Goal: Task Accomplishment & Management: Manage account settings

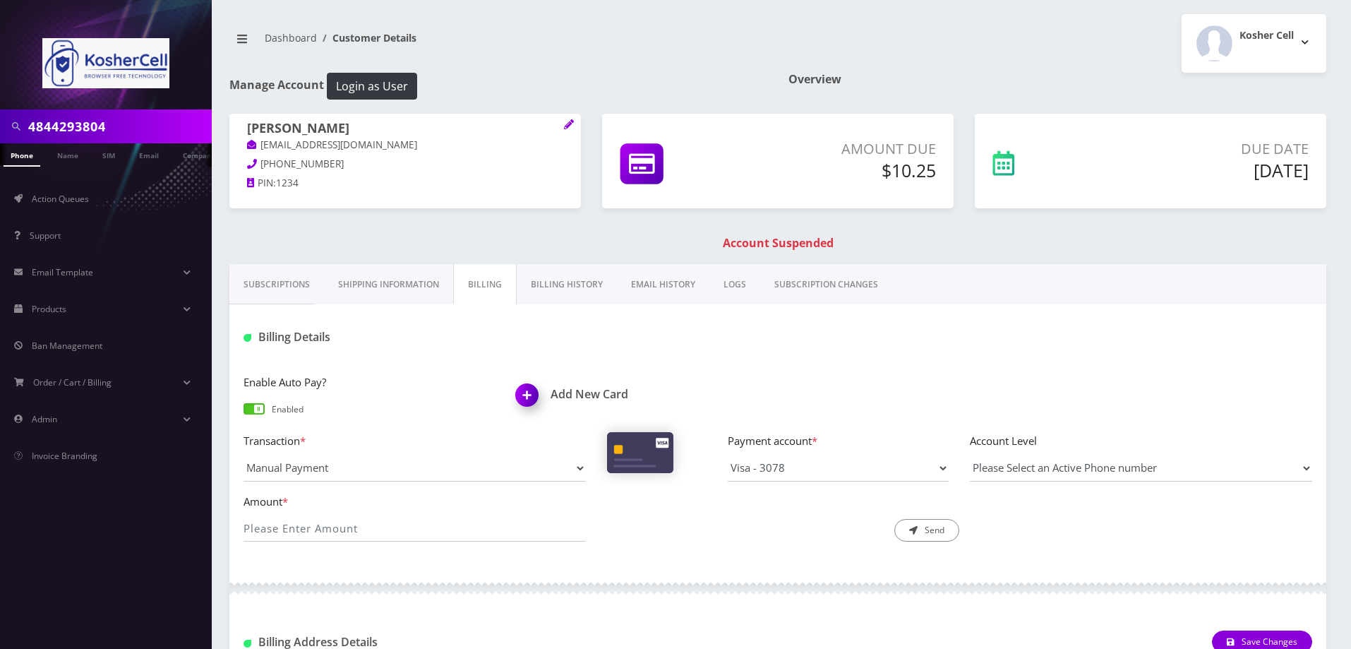
drag, startPoint x: 0, startPoint y: 0, endPoint x: 770, endPoint y: 553, distance: 948.4
click at [770, 553] on div "Enable Auto Pay? Enabled Add New Card Transaction * Manual Payment Custom Charg…" at bounding box center [777, 463] width 1097 height 208
click at [771, 558] on div "Enable Auto Pay? Enabled Add New Card Transaction * Manual Payment Custom Charg…" at bounding box center [777, 463] width 1097 height 208
drag, startPoint x: 733, startPoint y: 544, endPoint x: 742, endPoint y: 549, distance: 9.5
click at [741, 549] on div "Amount * Description * Send" at bounding box center [778, 523] width 1090 height 61
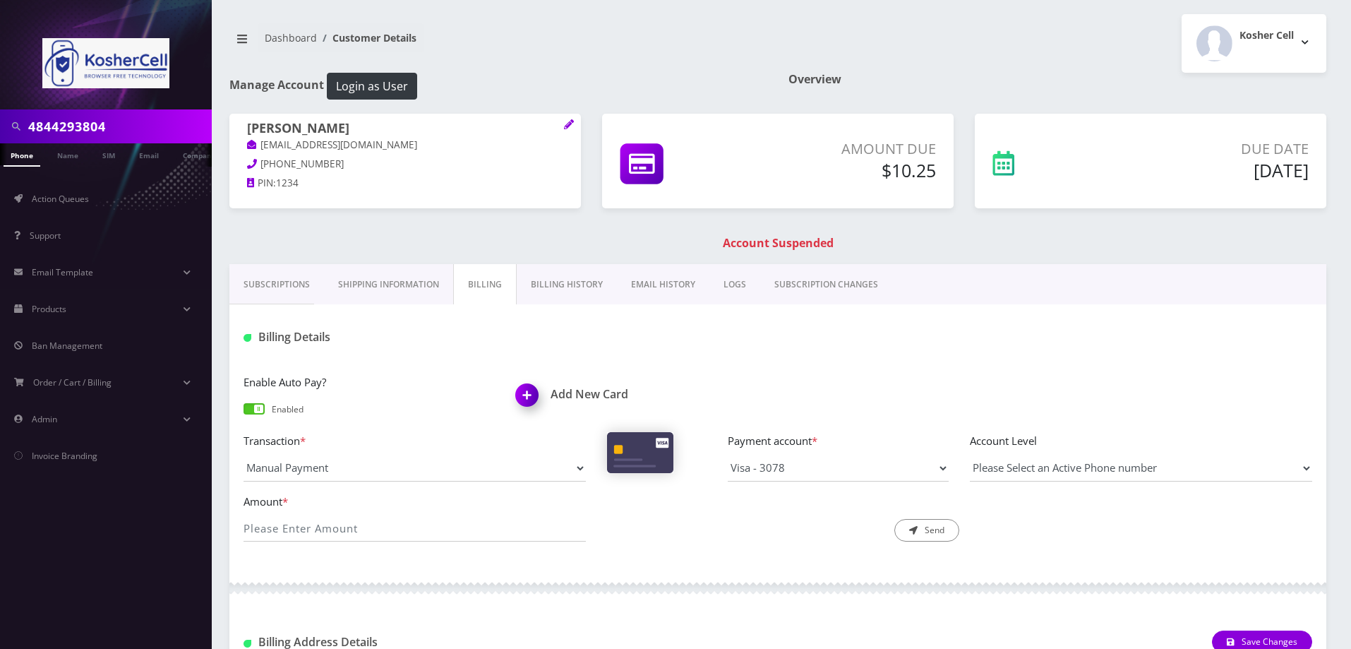
drag, startPoint x: 769, startPoint y: 371, endPoint x: 782, endPoint y: 363, distance: 15.9
click at [769, 371] on div "Enable Auto Pay? Enabled Add New Card Transaction * Manual Payment Custom Charg…" at bounding box center [777, 463] width 1097 height 208
drag, startPoint x: 115, startPoint y: 124, endPoint x: 7, endPoint y: 128, distance: 108.1
click at [7, 128] on div "4844293804" at bounding box center [106, 126] width 205 height 27
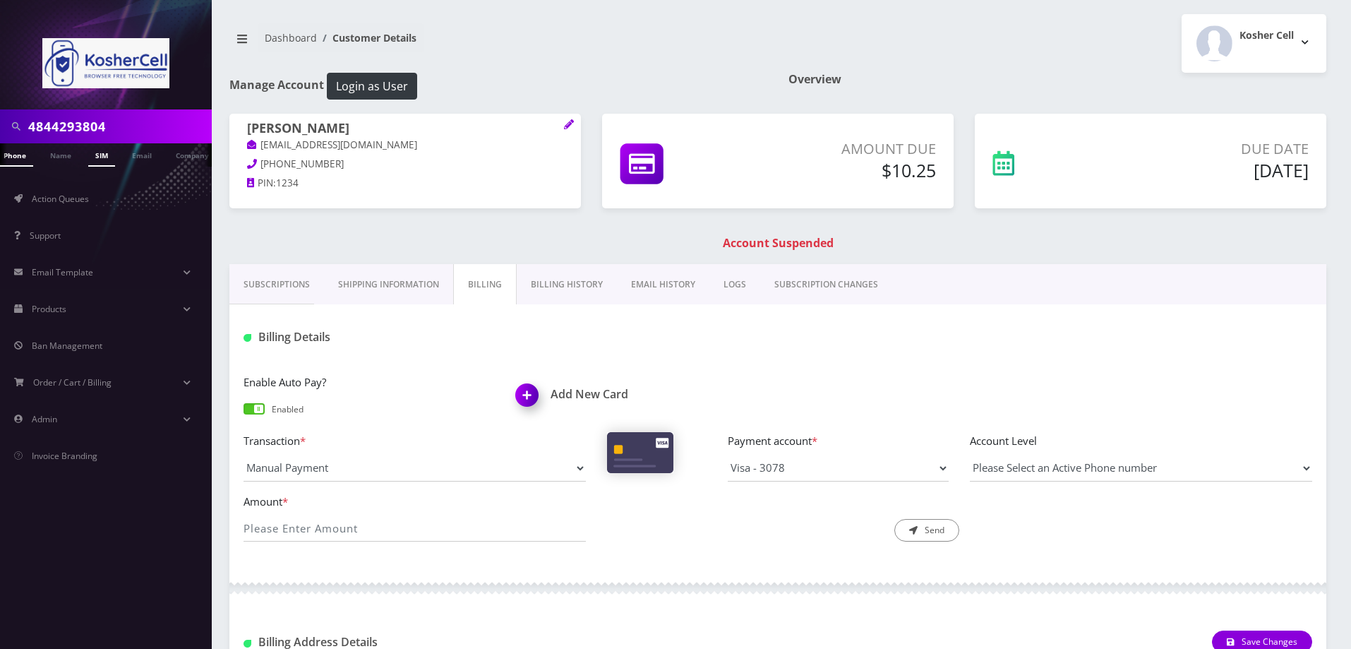
click at [92, 152] on link "SIM" at bounding box center [101, 154] width 27 height 23
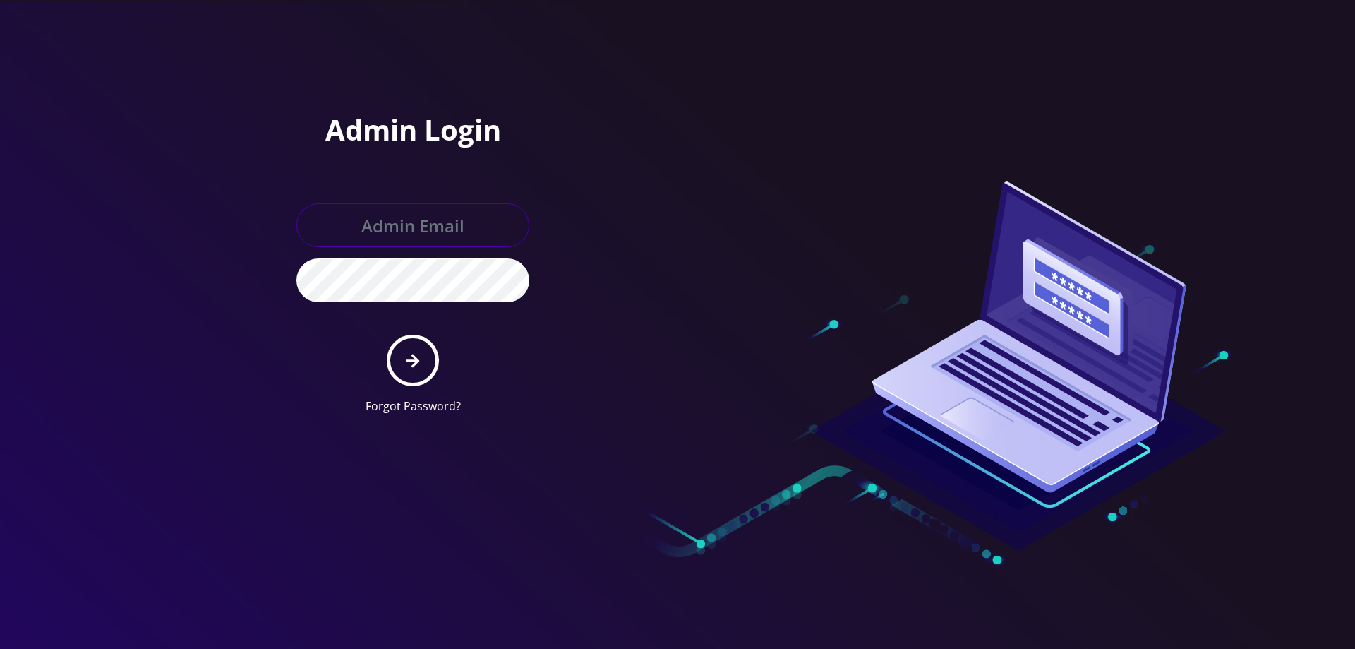
type input "[EMAIL_ADDRESS][DOMAIN_NAME]"
